Goal: Find specific page/section: Find specific page/section

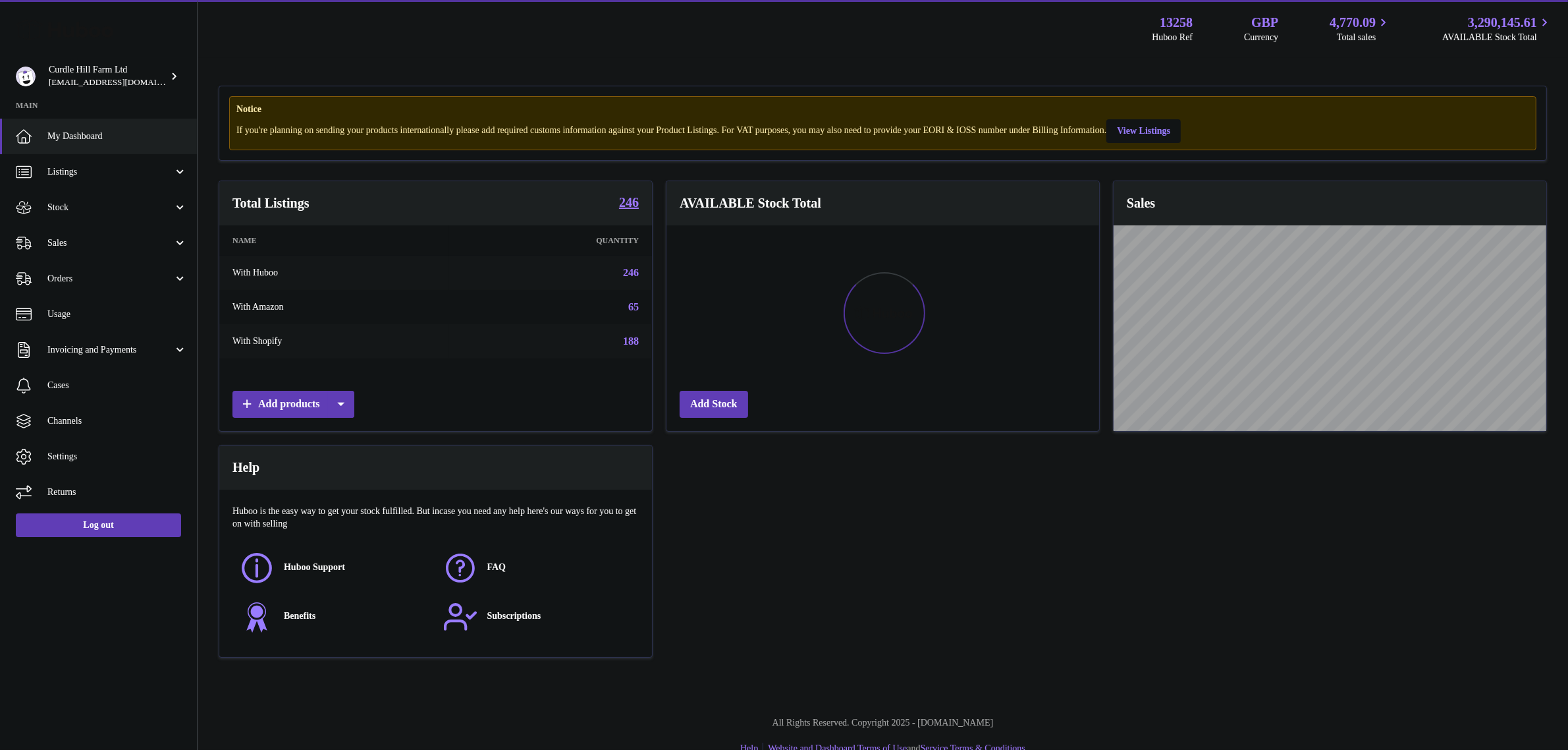
scroll to position [205, 433]
click at [626, 196] on strong "246" at bounding box center [629, 202] width 20 height 13
